Goal: Task Accomplishment & Management: Use online tool/utility

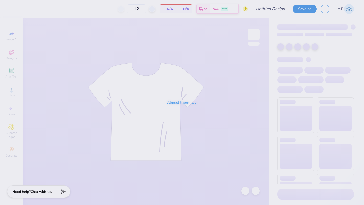
type input "2"
type input "24"
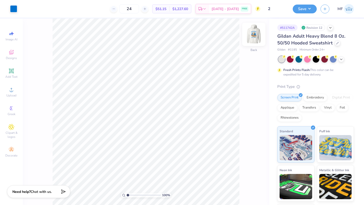
click at [250, 39] on img at bounding box center [253, 34] width 20 height 20
click at [337, 45] on div at bounding box center [337, 43] width 6 height 6
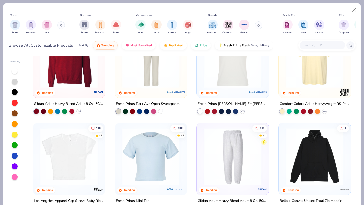
scroll to position [518, 0]
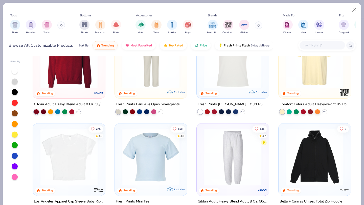
click at [39, 81] on img at bounding box center [69, 59] width 62 height 57
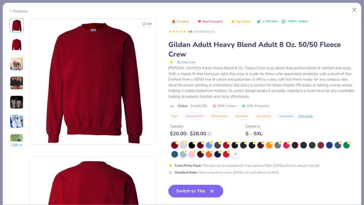
click at [184, 144] on div at bounding box center [183, 144] width 7 height 7
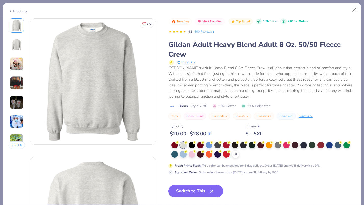
click at [196, 194] on button "Switch to This" at bounding box center [195, 191] width 55 height 13
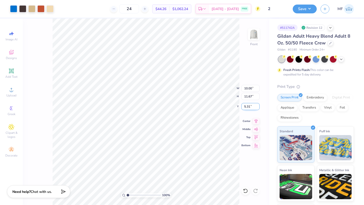
click at [256, 105] on input "5.31" at bounding box center [250, 106] width 18 height 7
click at [256, 105] on input "5.32" at bounding box center [250, 106] width 18 height 7
click at [256, 105] on input "5.33" at bounding box center [250, 106] width 18 height 7
click at [256, 105] on input "5.34" at bounding box center [250, 106] width 18 height 7
click at [256, 105] on input "5.35" at bounding box center [250, 106] width 18 height 7
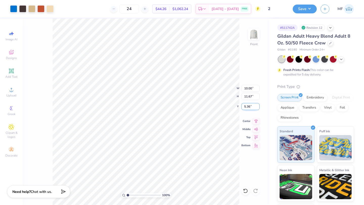
click at [256, 105] on input "5.36" at bounding box center [250, 106] width 18 height 7
click at [256, 105] on input "5.37" at bounding box center [250, 106] width 18 height 7
click at [256, 105] on input "5.94" at bounding box center [250, 106] width 18 height 7
click at [256, 105] on input "5.95" at bounding box center [250, 106] width 18 height 7
click at [256, 105] on input "5.96" at bounding box center [250, 106] width 18 height 7
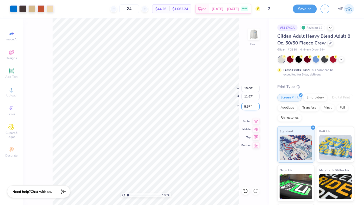
click at [256, 105] on input "5.97" at bounding box center [250, 106] width 18 height 7
click at [256, 105] on input "5.98" at bounding box center [250, 106] width 18 height 7
click at [256, 105] on input "5.99" at bounding box center [250, 106] width 18 height 7
click at [256, 105] on input "6" at bounding box center [250, 106] width 18 height 7
type input "6.00"
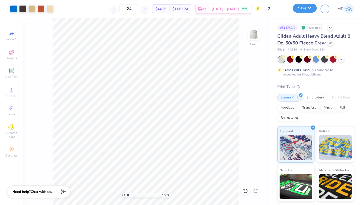
click at [302, 11] on button "Save" at bounding box center [304, 8] width 24 height 9
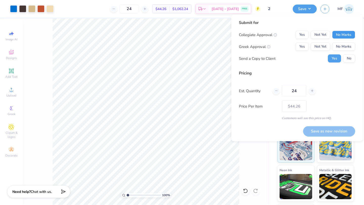
click at [339, 34] on button "No Marks" at bounding box center [343, 35] width 23 height 8
click at [302, 44] on button "Yes" at bounding box center [301, 47] width 13 height 8
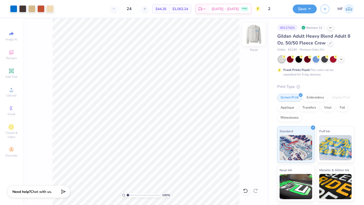
click at [253, 30] on img at bounding box center [253, 34] width 20 height 20
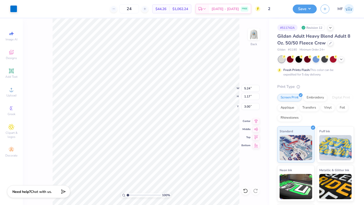
type input "3.00"
click at [295, 7] on button "Save" at bounding box center [304, 8] width 24 height 9
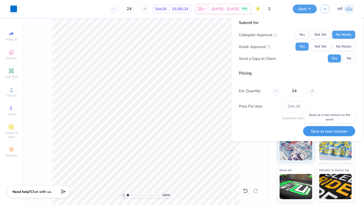
click at [325, 133] on button "Save as new revision" at bounding box center [329, 131] width 52 height 10
type input "$44.26"
